Goal: Communication & Community: Participate in discussion

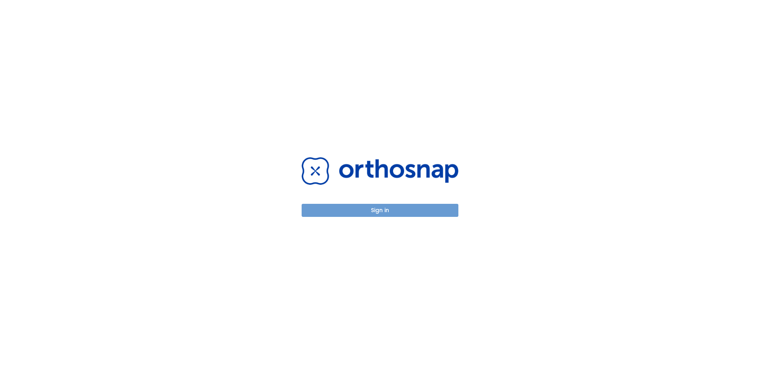
click at [392, 206] on button "Sign in" at bounding box center [380, 210] width 157 height 13
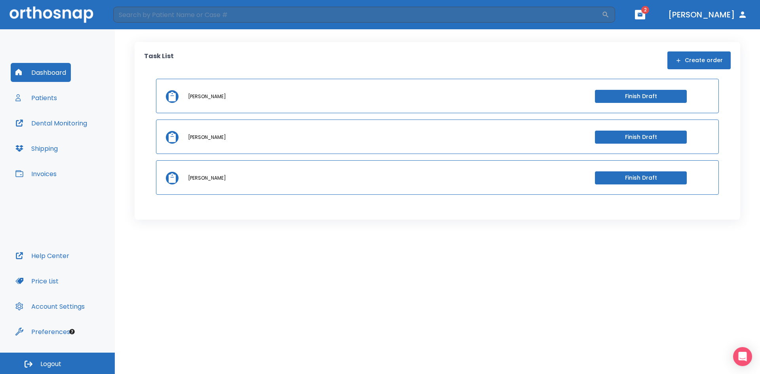
click at [45, 102] on button "Patients" at bounding box center [36, 97] width 51 height 19
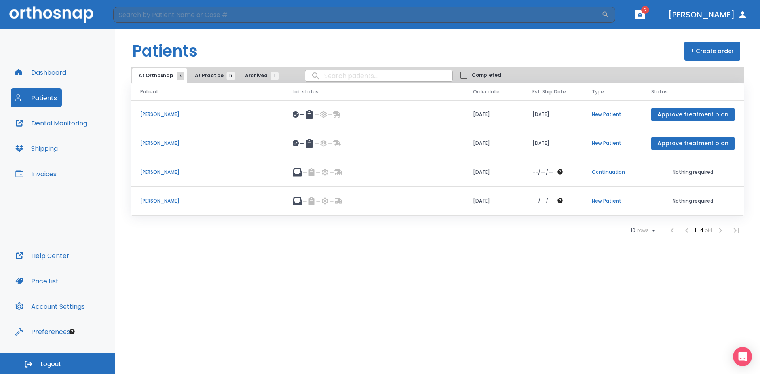
click at [164, 199] on p "Robert Leach" at bounding box center [206, 201] width 133 height 7
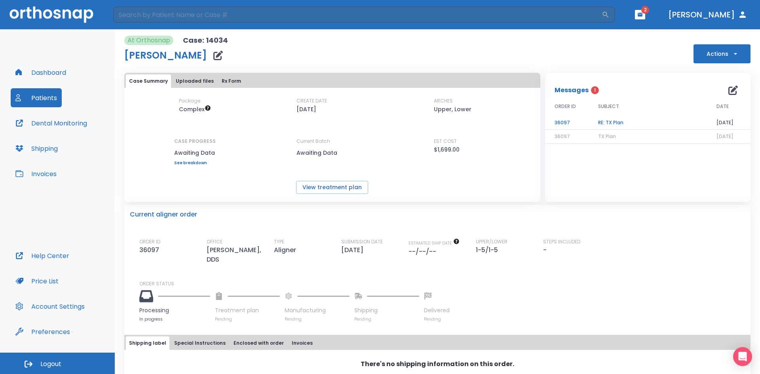
click at [611, 122] on td "RE: TX Plan" at bounding box center [648, 123] width 118 height 14
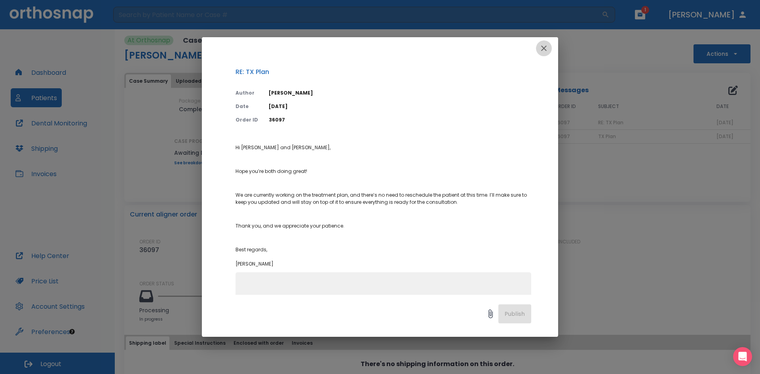
click at [546, 50] on icon "button" at bounding box center [544, 49] width 10 height 10
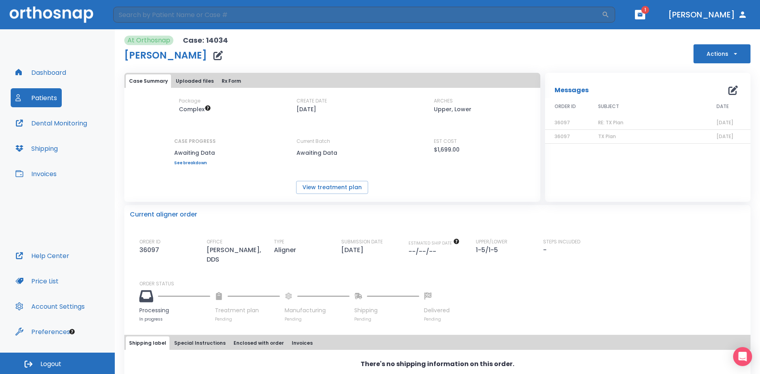
click at [729, 92] on icon "button" at bounding box center [734, 91] width 10 height 10
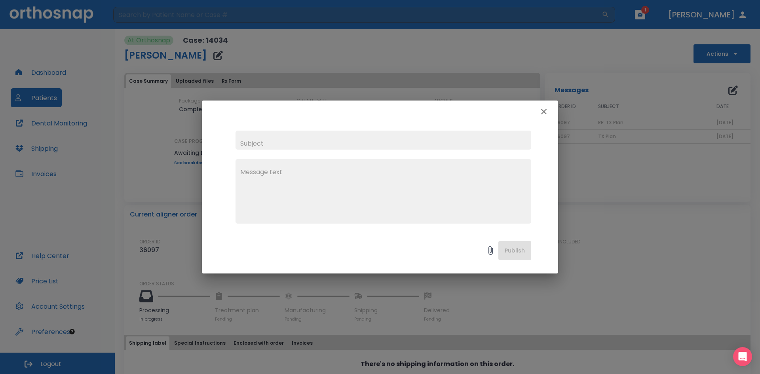
click at [272, 141] on input "text" at bounding box center [384, 140] width 296 height 19
type input "t"
type input "Tx Plan Presentation"
click at [294, 178] on textarea at bounding box center [383, 195] width 286 height 55
type textarea "Thank you!"
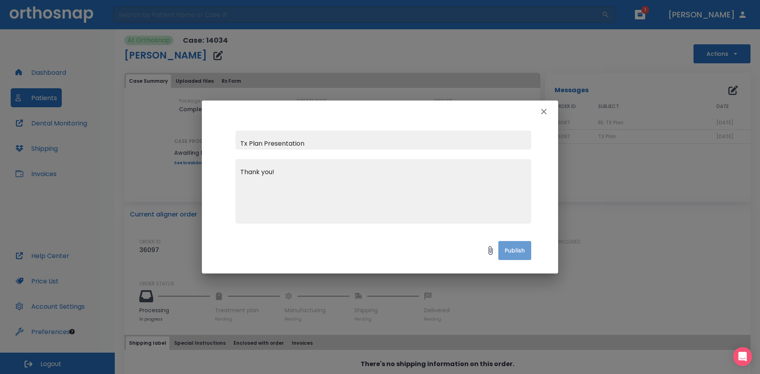
click at [516, 255] on button "Publish" at bounding box center [515, 250] width 33 height 19
